Goal: Transaction & Acquisition: Subscribe to service/newsletter

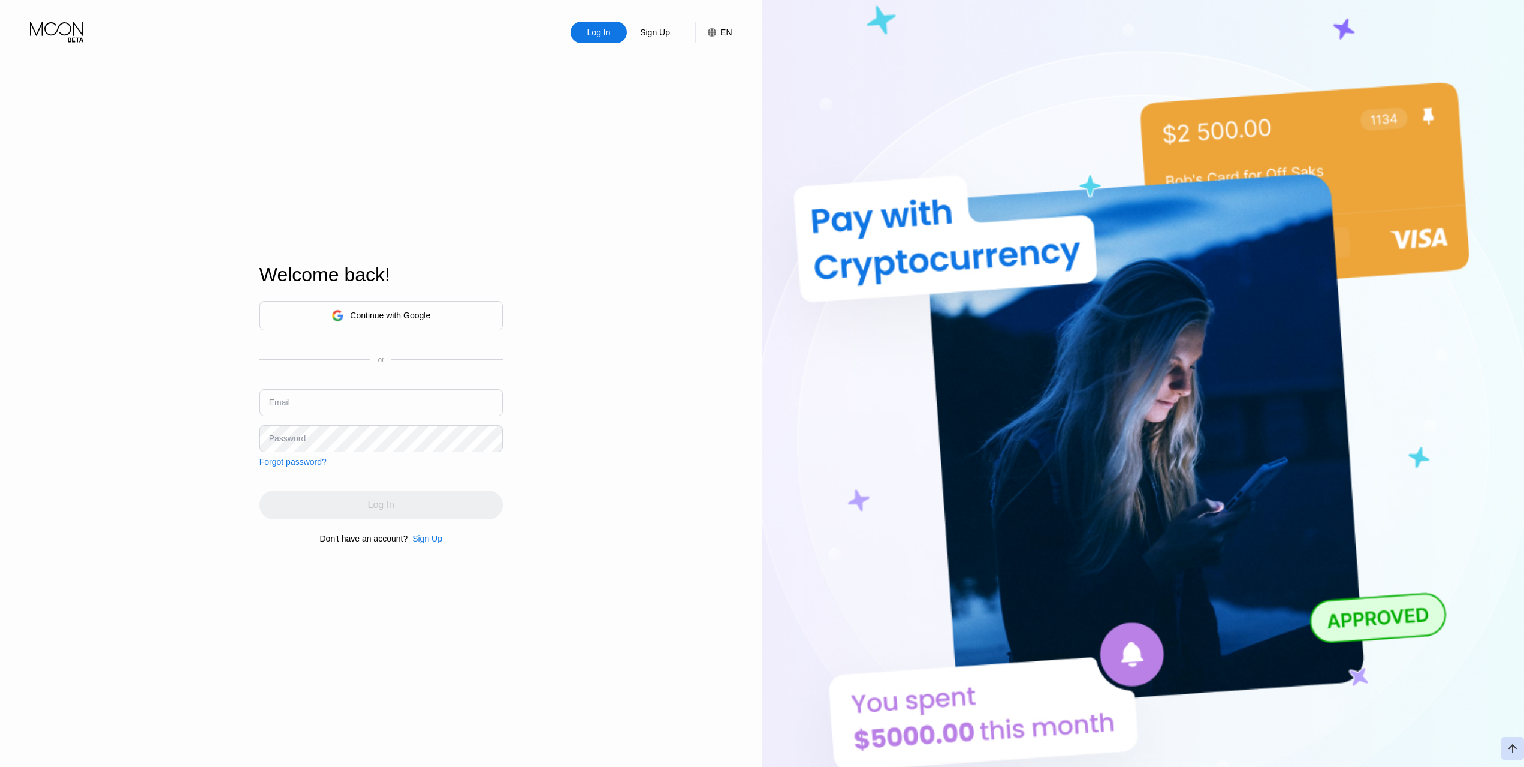
type input "mickivoakese@outlook.com"
click at [427, 410] on input "mickivoakese@outlook.com" at bounding box center [381, 402] width 243 height 27
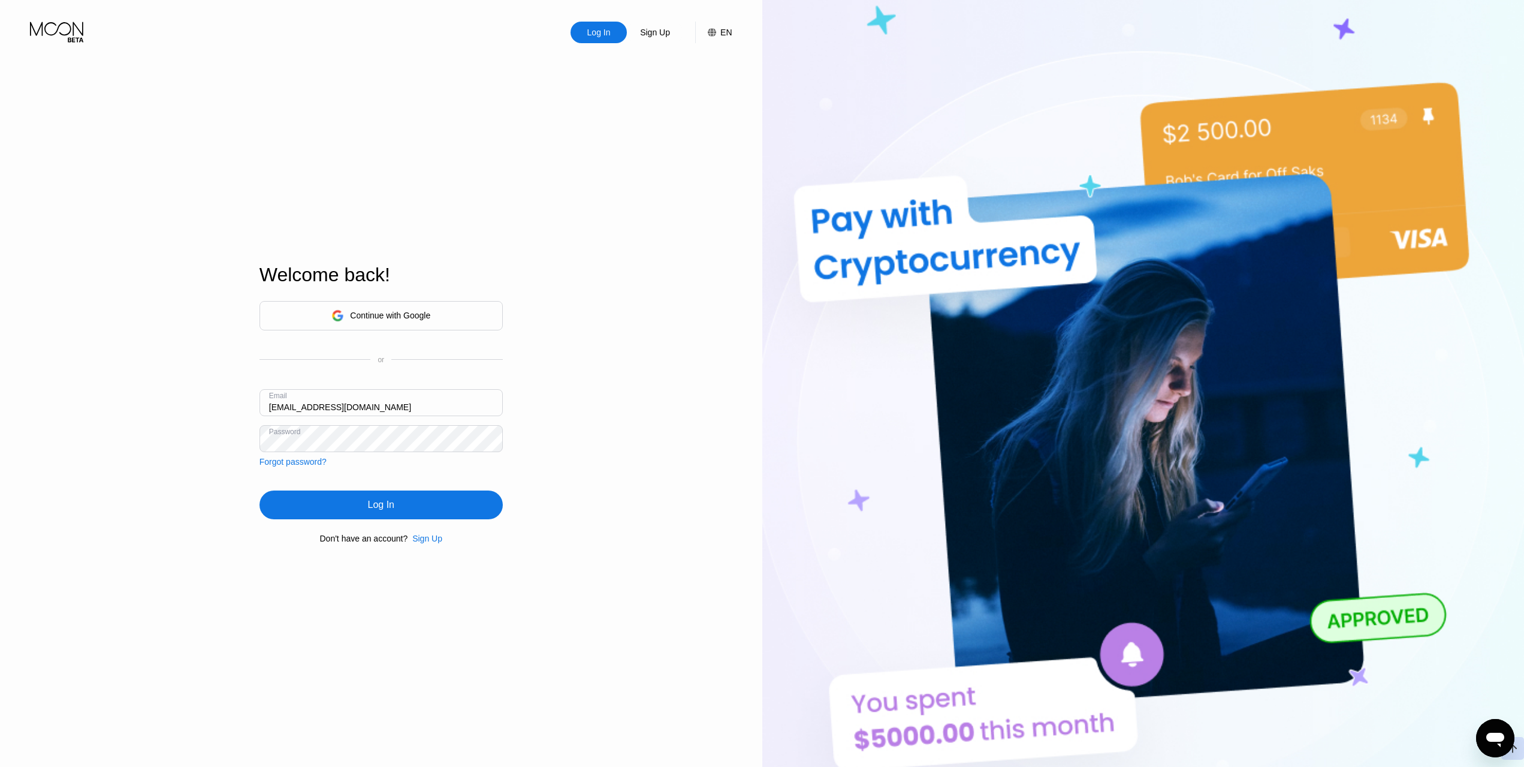
click at [594, 210] on div "Log In Sign Up EN Language English Save Welcome back! Continue with Google or E…" at bounding box center [381, 421] width 762 height 843
click at [653, 34] on div "Sign Up" at bounding box center [655, 32] width 32 height 12
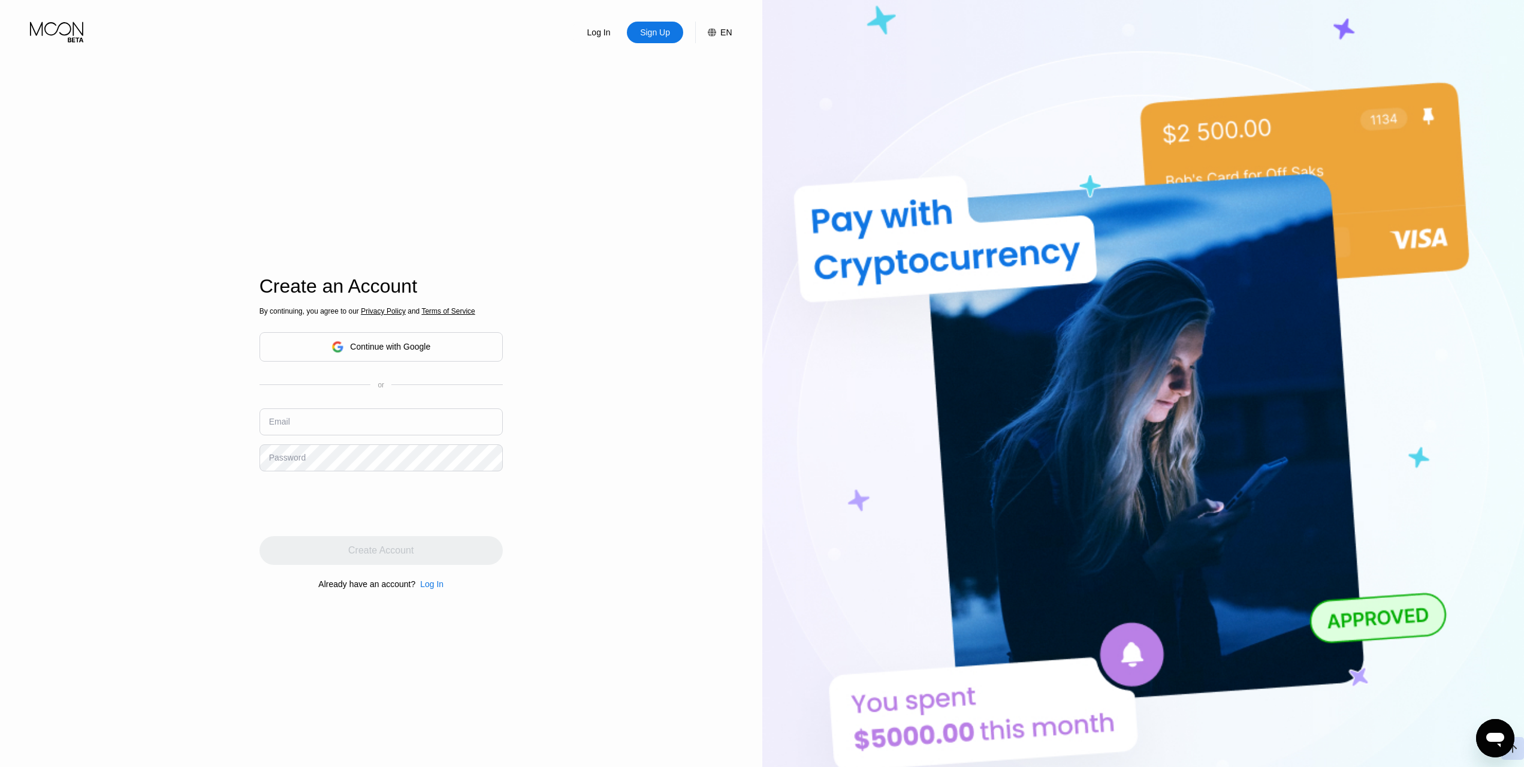
click at [650, 509] on div "Log In Sign Up EN Language English Save Create an Account By continuing, you ag…" at bounding box center [381, 421] width 762 height 843
click at [465, 350] on div "Continue with Google" at bounding box center [381, 346] width 243 height 29
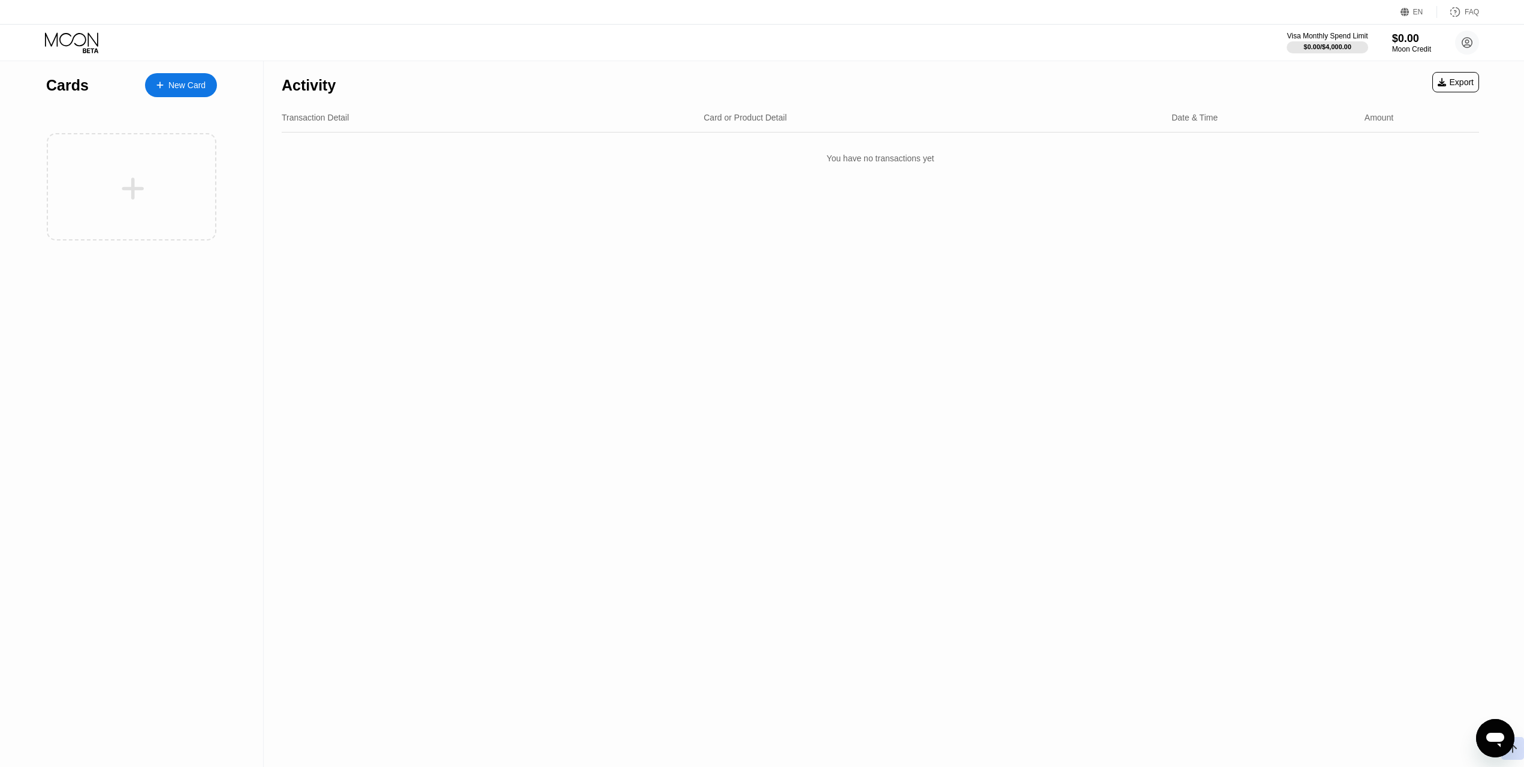
click at [1359, 239] on div "Activity Export Transaction Detail Card or Product Detail Date & Time Amount Yo…" at bounding box center [881, 413] width 1234 height 705
click at [1468, 44] on icon at bounding box center [1467, 43] width 7 height 7
click at [1401, 224] on div "About Us" at bounding box center [1394, 229] width 35 height 10
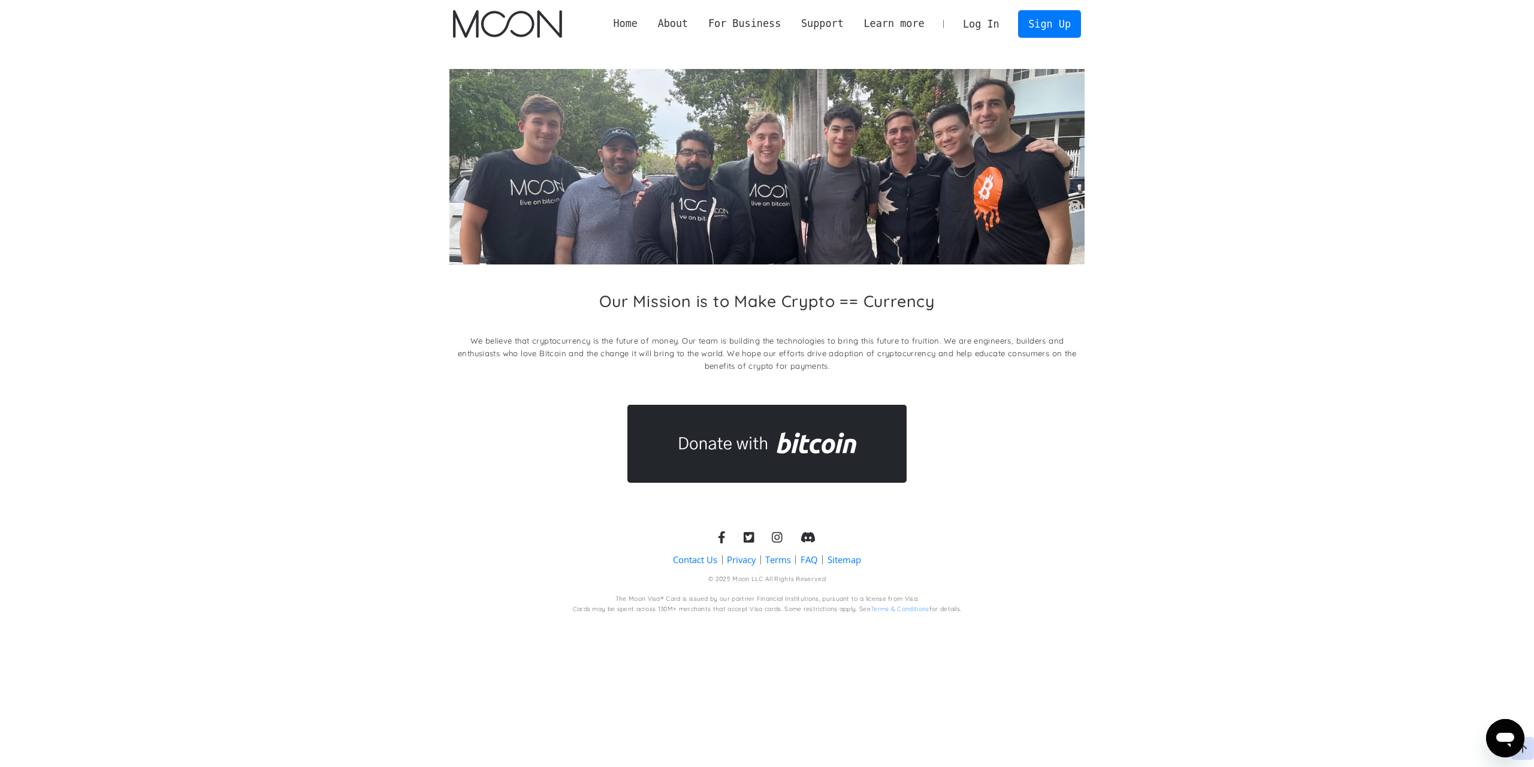
click at [648, 26] on link "Home" at bounding box center [626, 23] width 44 height 15
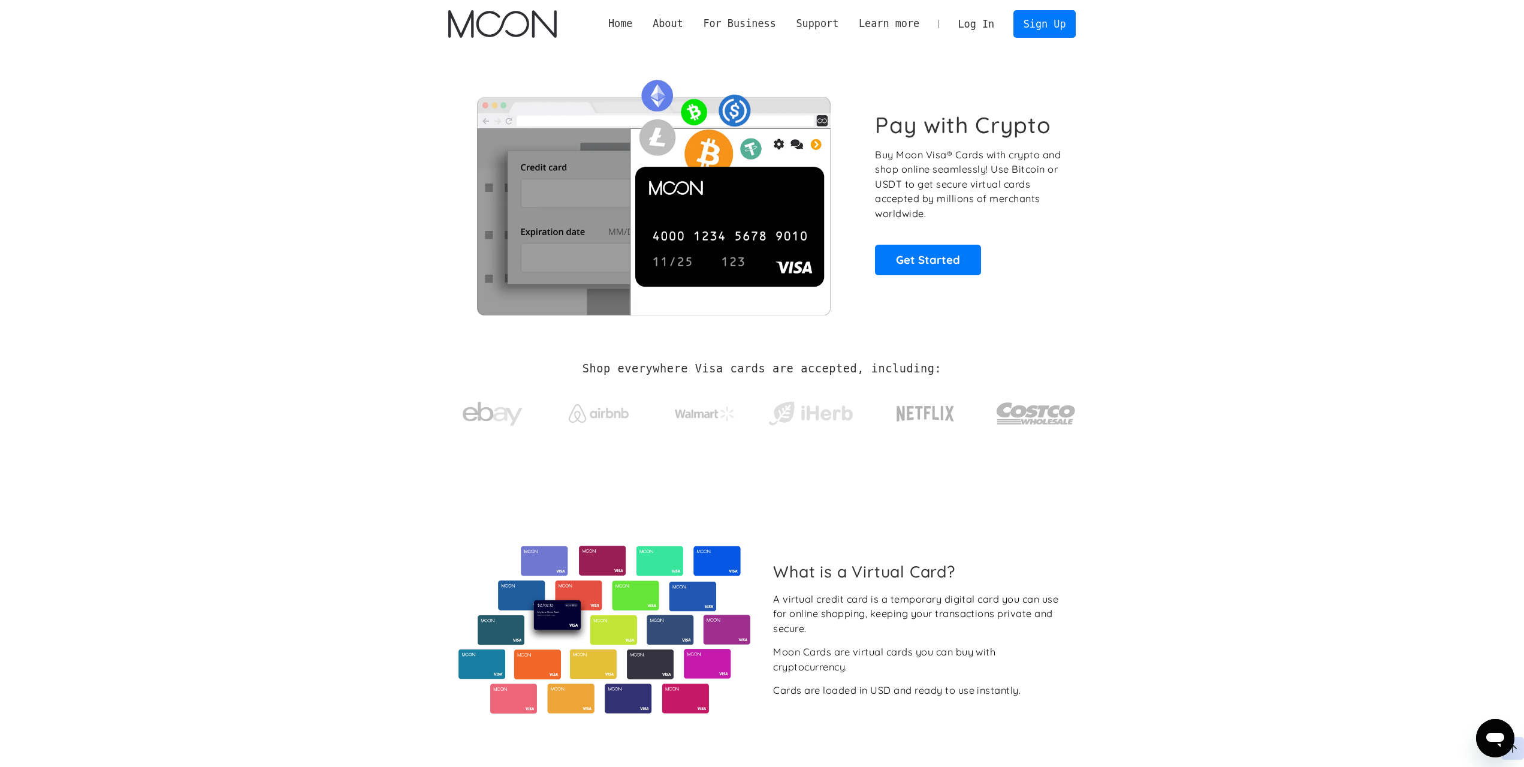
click at [1183, 300] on section "Pay with Crypto Buy Moon Visa® Cards with crypto and shop online seamlessly! Us…" at bounding box center [762, 193] width 1524 height 291
click at [1219, 382] on section "Shop everywhere Visa cards are accepted, including:" at bounding box center [762, 402] width 1524 height 127
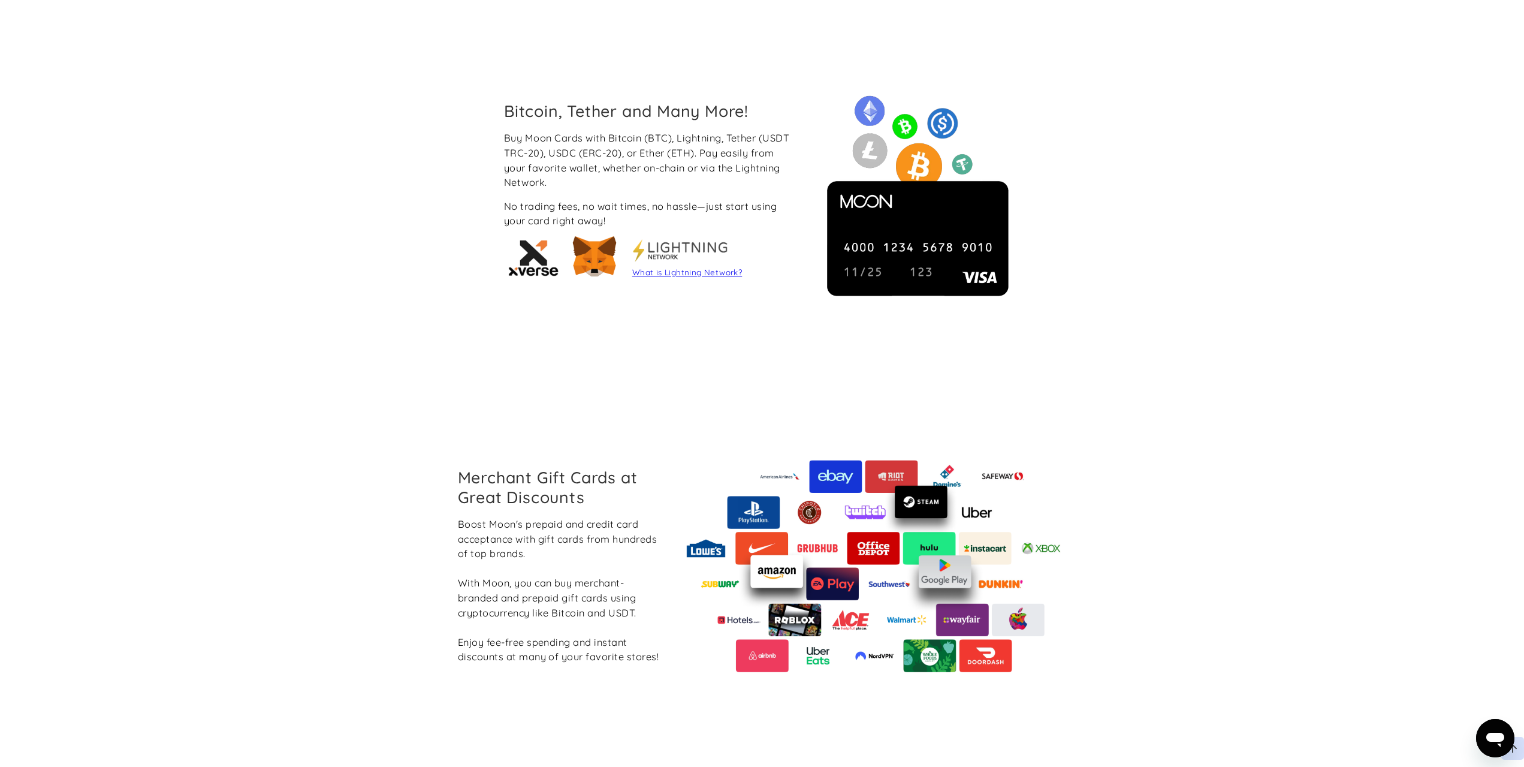
scroll to position [1019, 0]
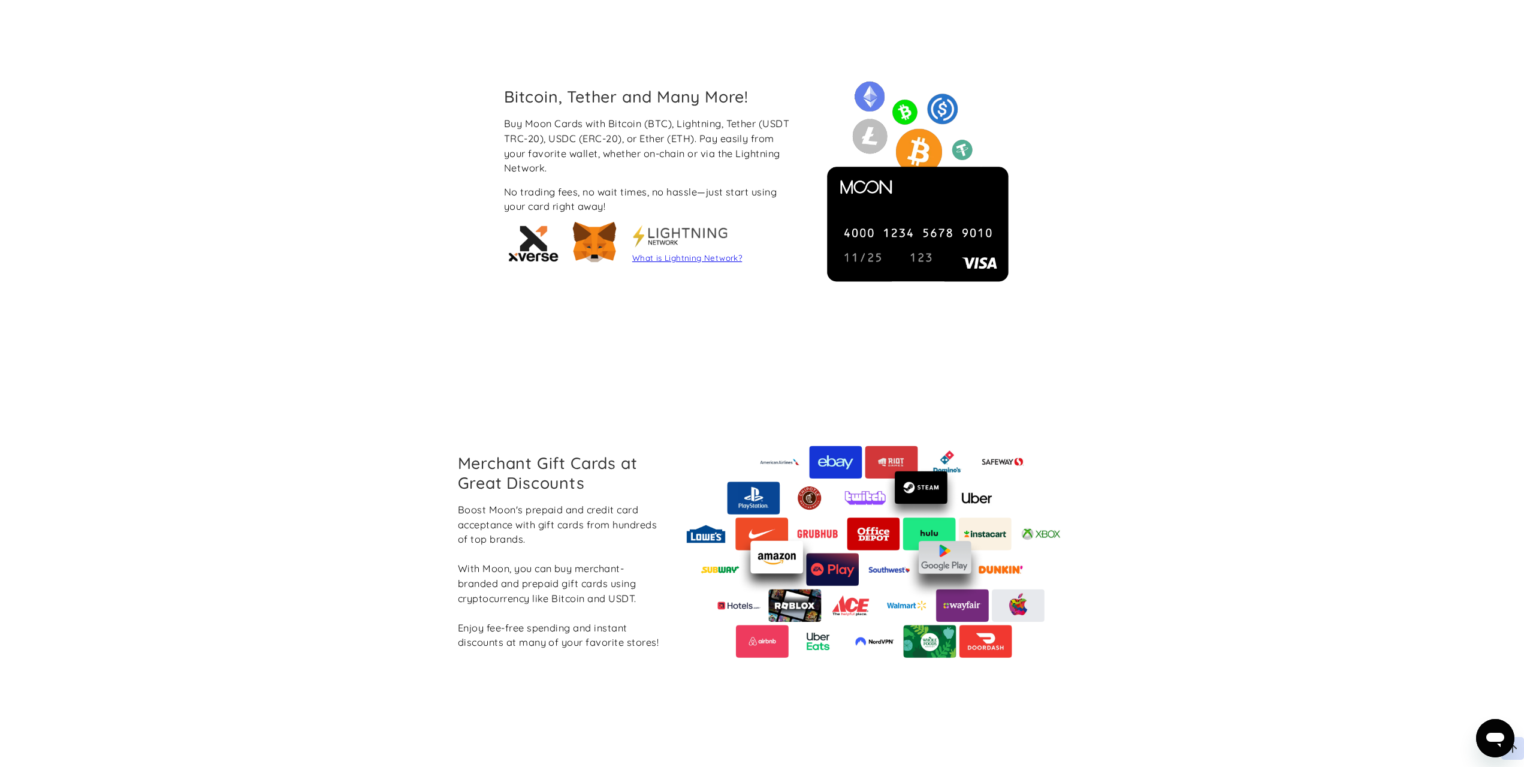
click at [1105, 398] on section "Merchant Gift Cards at Great Discounts Boost Moon's prepaid and credit card acc…" at bounding box center [762, 551] width 1524 height 373
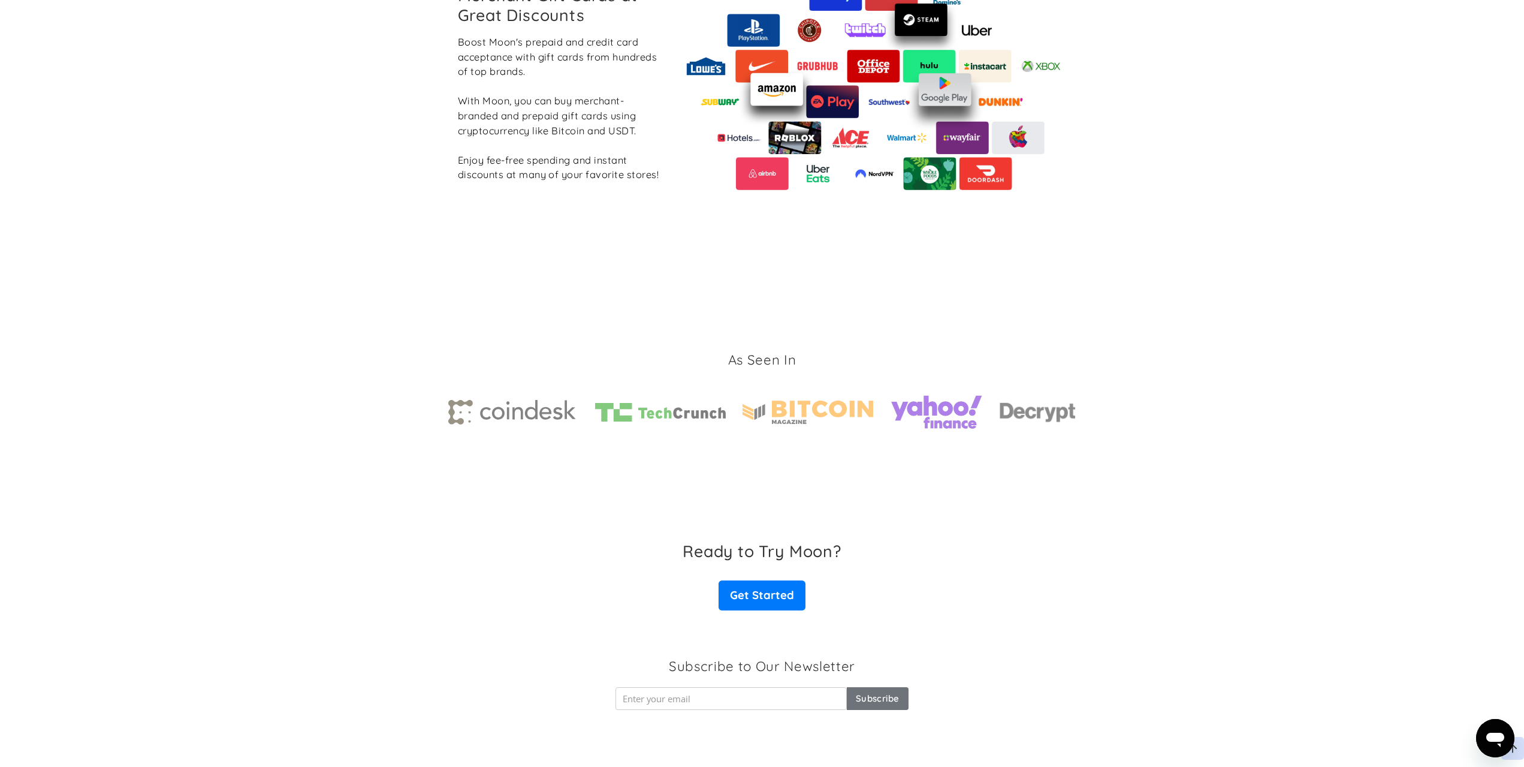
scroll to position [1580, 0]
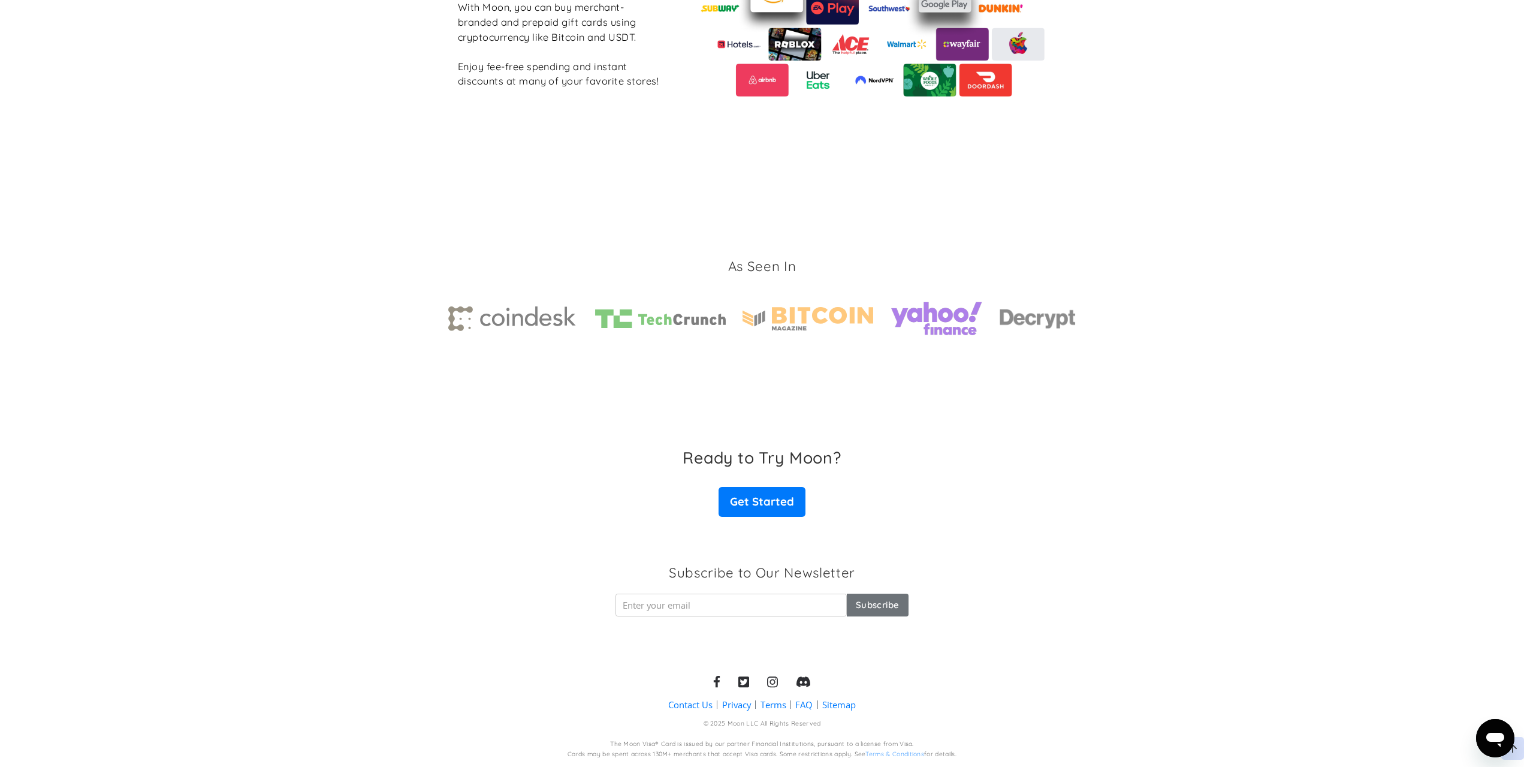
click at [1106, 572] on section "Subscribe to Our Newsletter Subscribe Thank you! Your subscription has been don…" at bounding box center [762, 594] width 1524 height 108
